Goal: Task Accomplishment & Management: Manage account settings

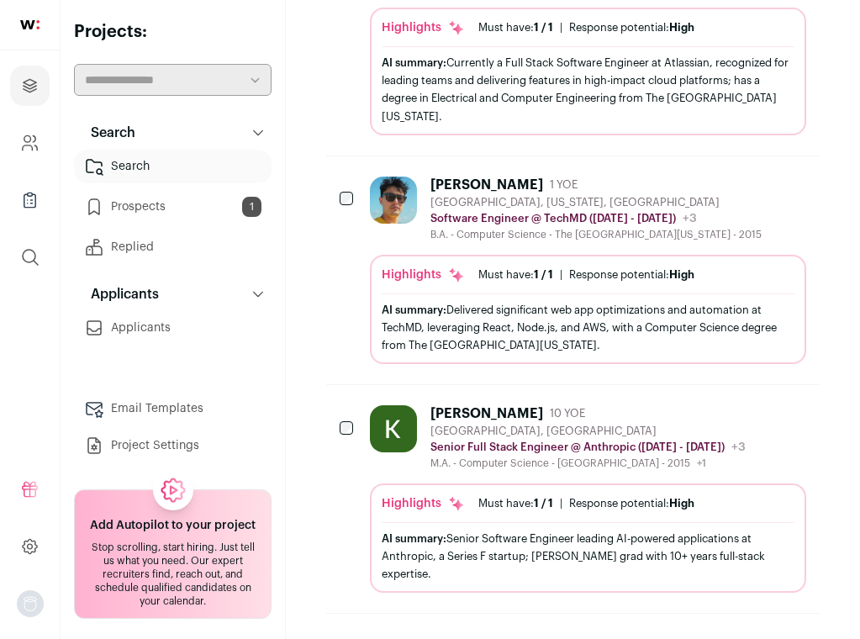
scroll to position [1767, 0]
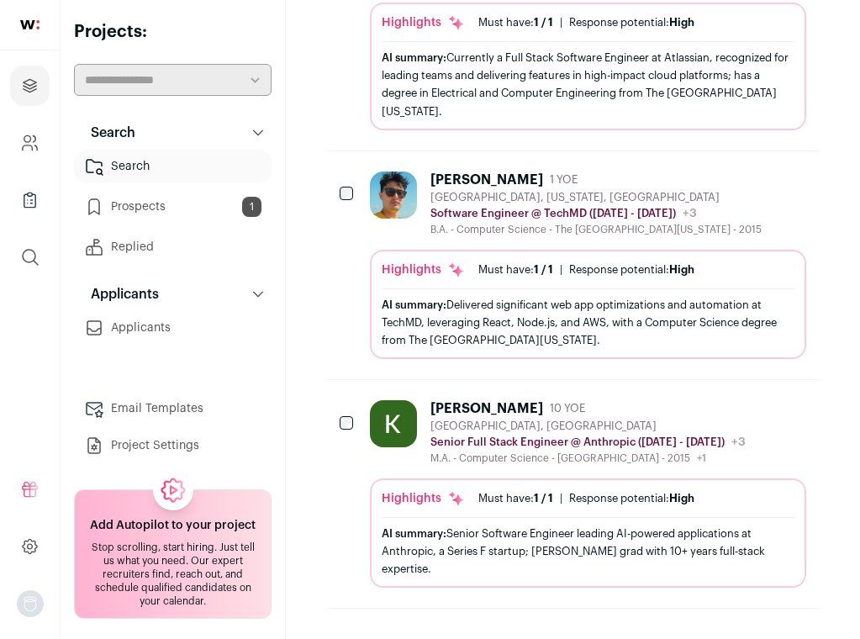
click at [783, 411] on icon "Add to Prospects" at bounding box center [792, 408] width 20 height 20
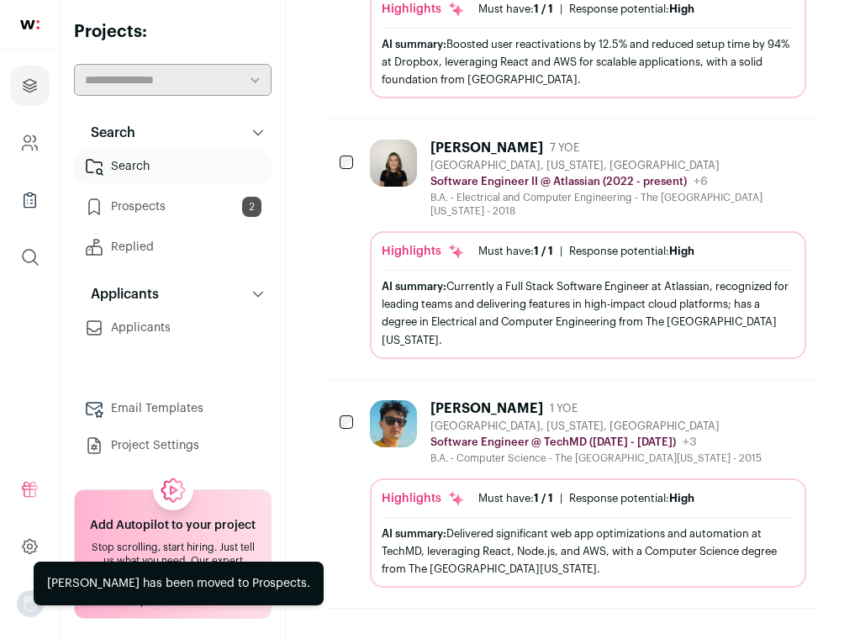
click at [791, 417] on icon "Add to Prospects" at bounding box center [792, 408] width 20 height 20
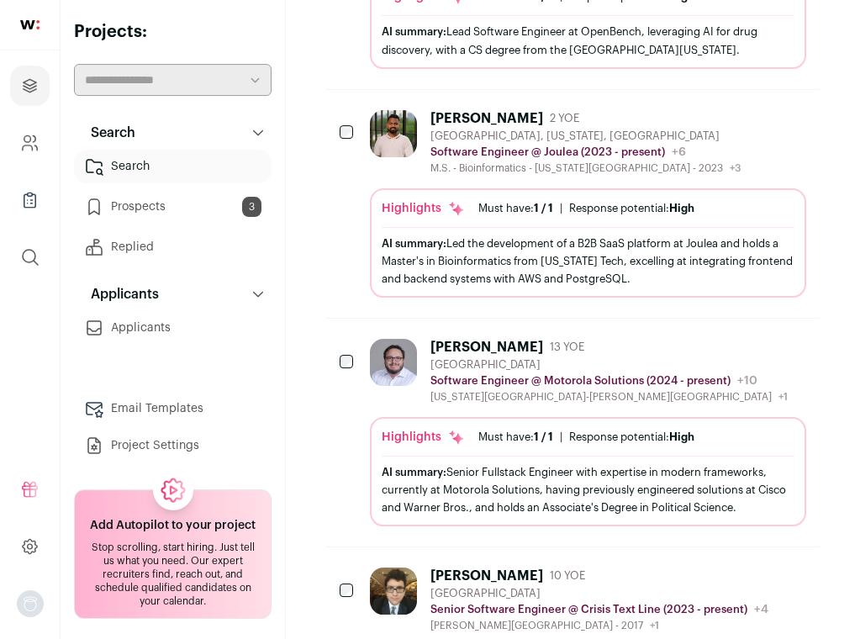
scroll to position [475, 0]
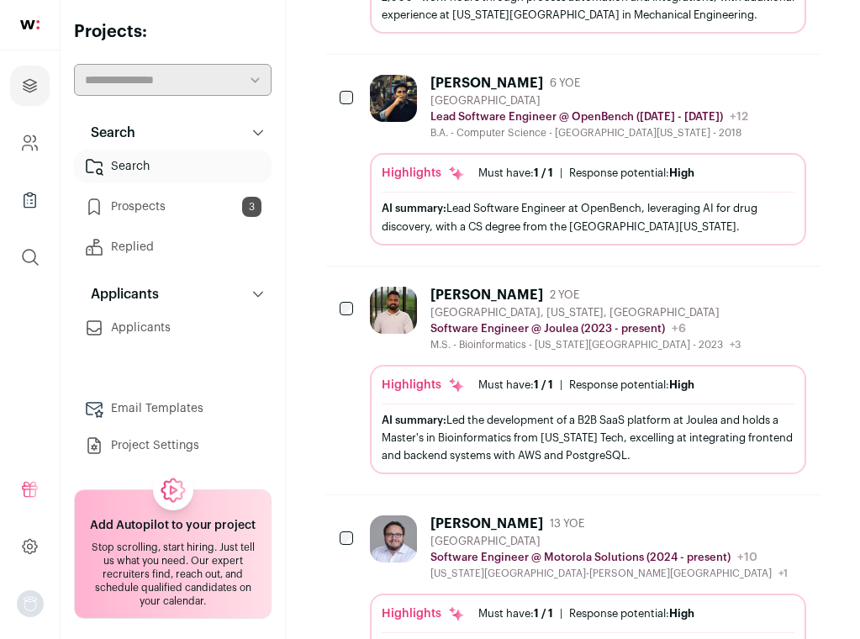
click at [147, 204] on link "Prospects 3" at bounding box center [173, 207] width 198 height 34
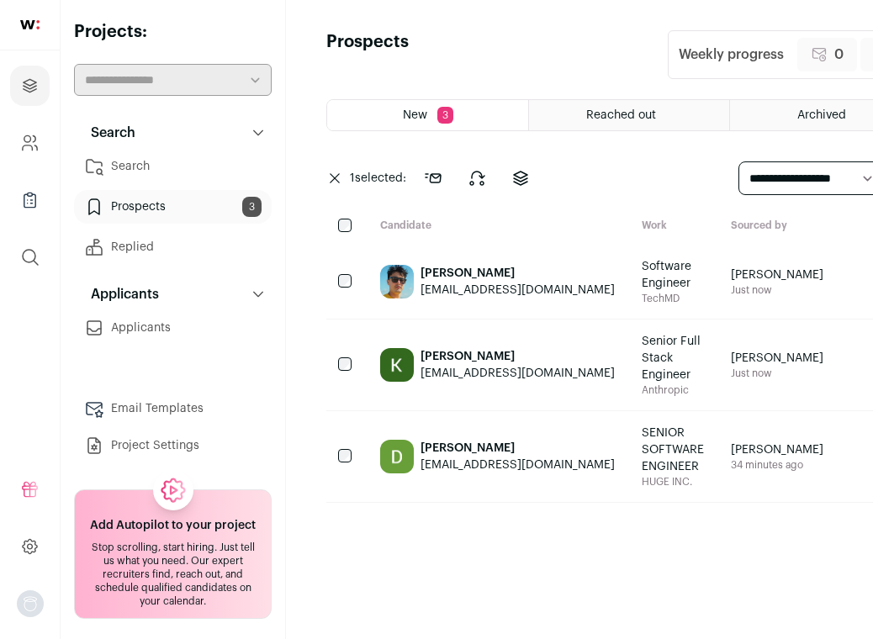
click at [857, 375] on icon "Send" at bounding box center [867, 365] width 20 height 20
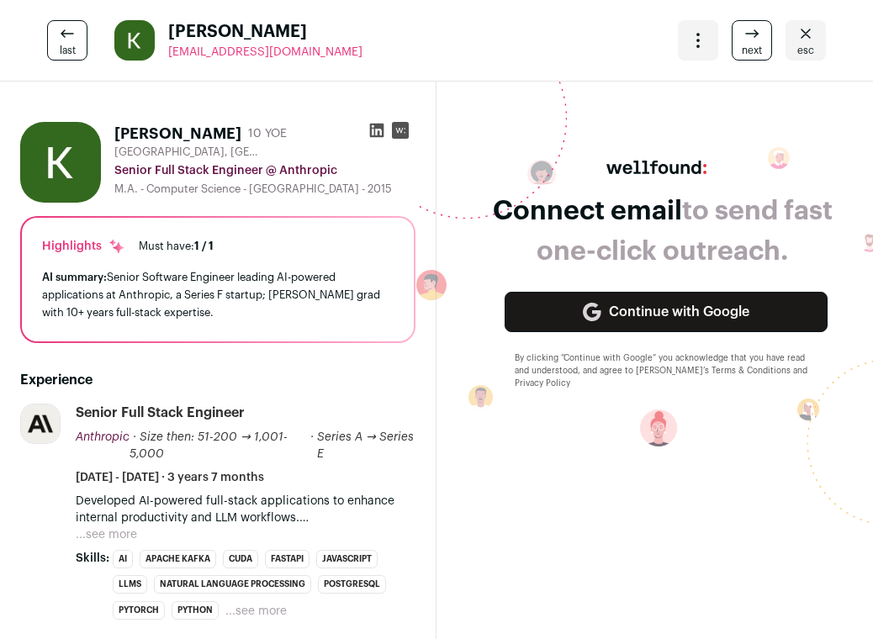
click at [698, 310] on link "Continue with Google" at bounding box center [666, 312] width 323 height 40
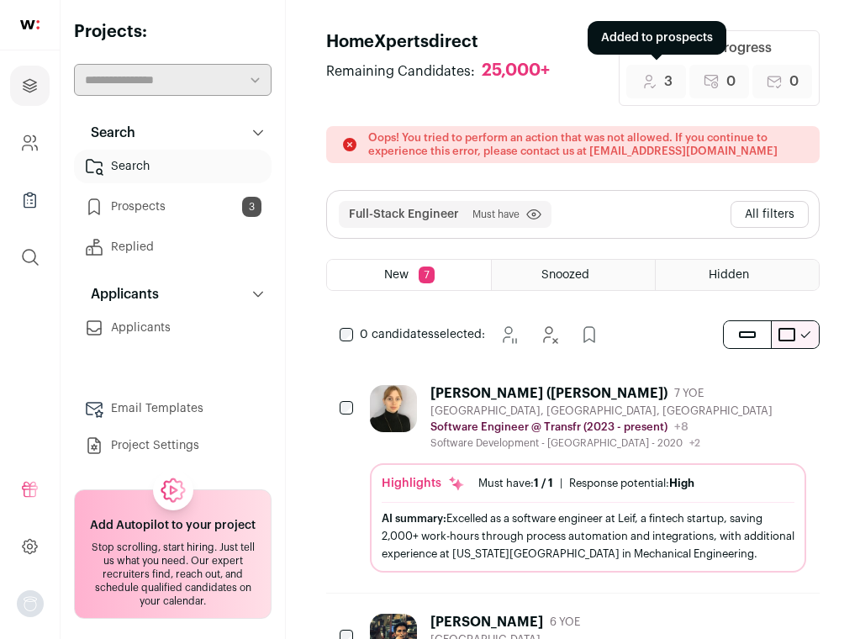
click at [651, 78] on icon at bounding box center [649, 81] width 17 height 17
